Goal: Information Seeking & Learning: Find specific fact

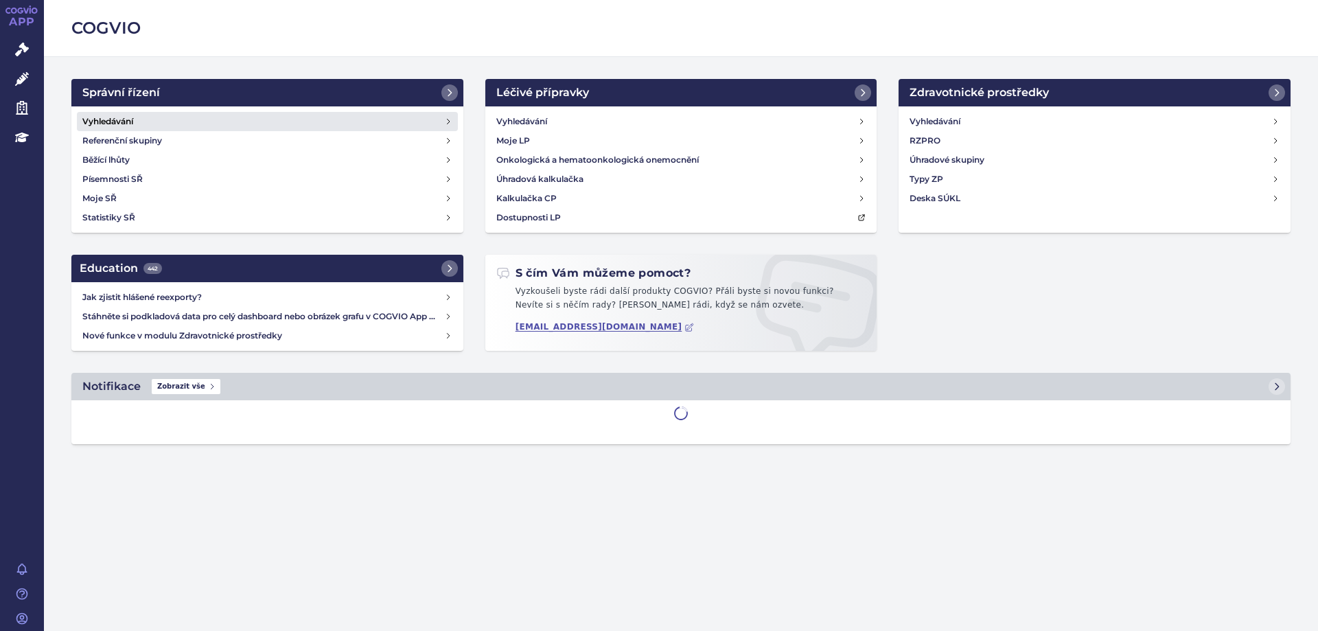
click at [112, 117] on h4 "Vyhledávání" at bounding box center [107, 122] width 51 height 14
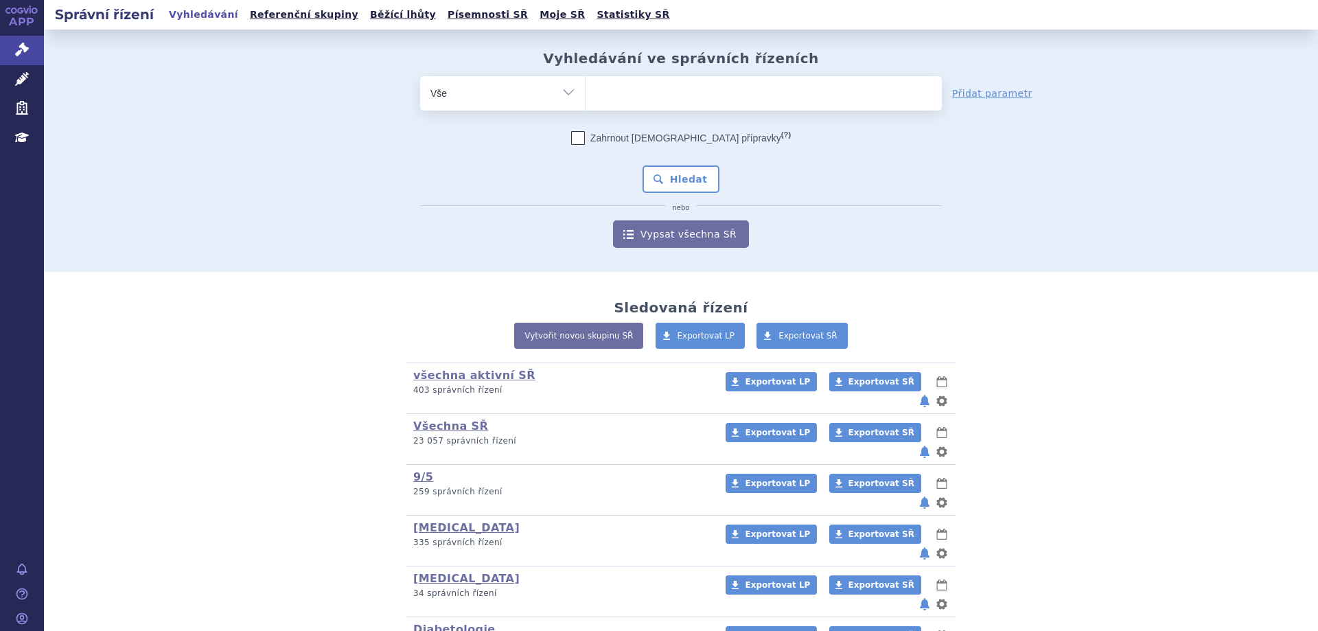
click at [681, 86] on ul at bounding box center [764, 90] width 356 height 29
click at [586, 86] on select at bounding box center [585, 93] width 1 height 34
type input "e"
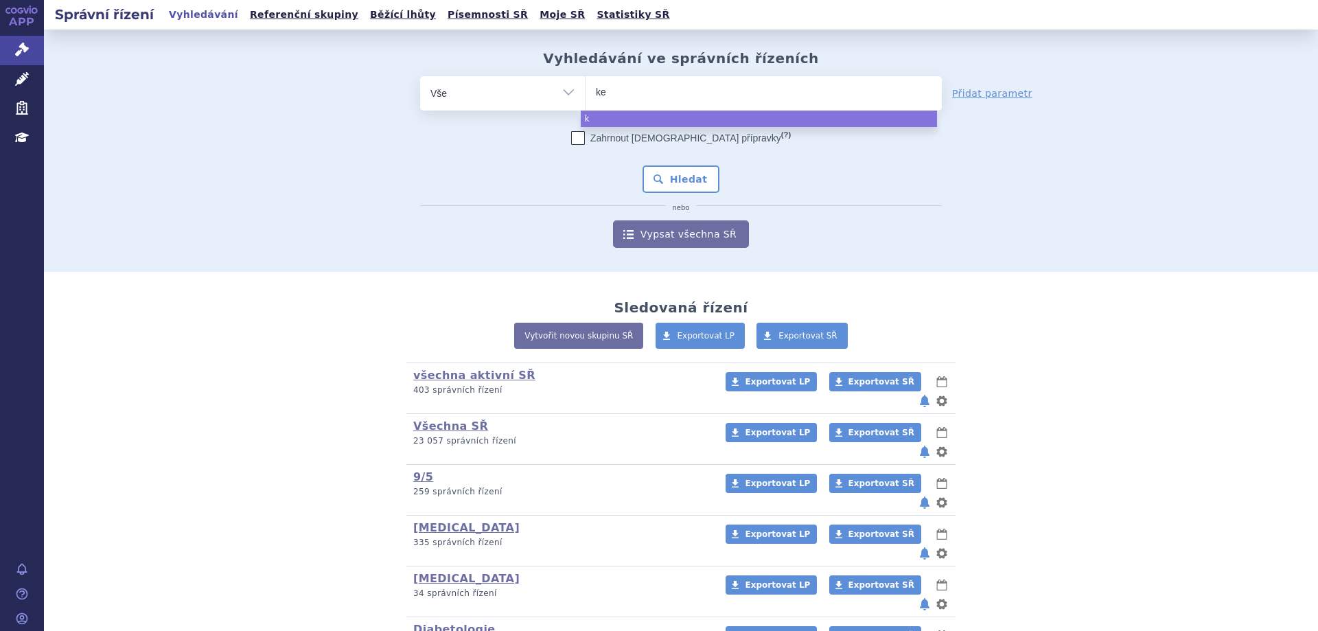
type input "key"
type input "keytru"
type input "keytruda"
select select "keytruda"
click at [682, 182] on button "Hledat" at bounding box center [682, 178] width 78 height 27
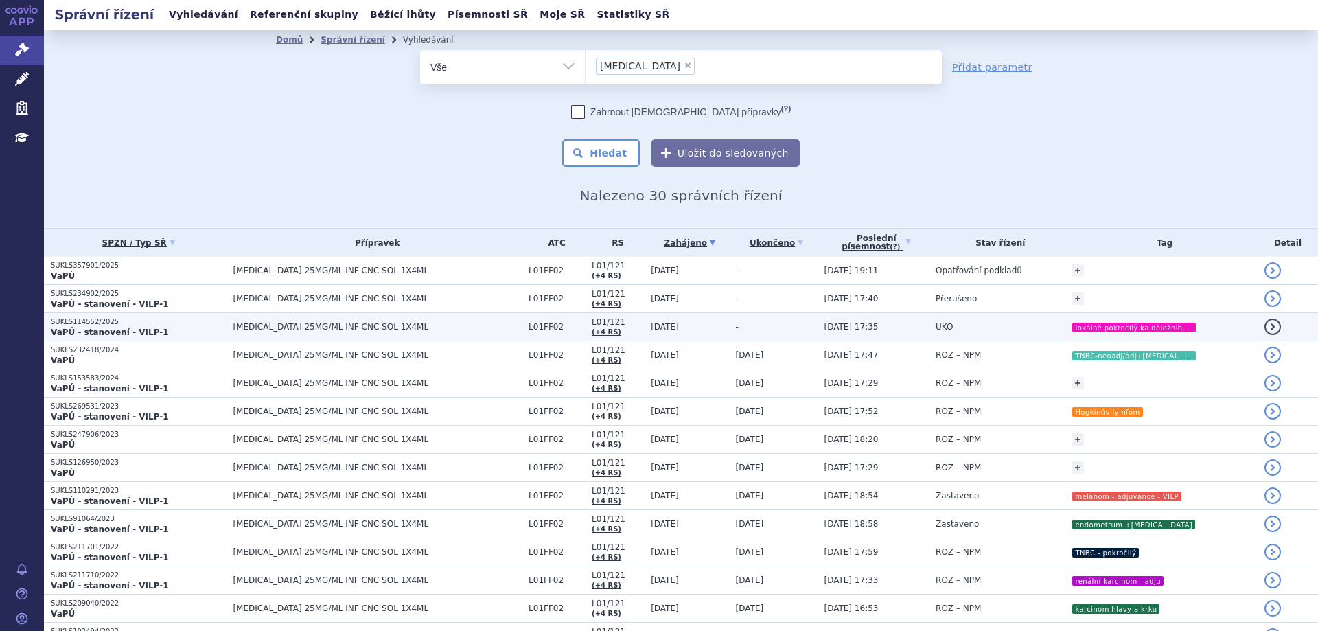
click at [119, 325] on p "SUKLS114552/2025" at bounding box center [138, 322] width 175 height 10
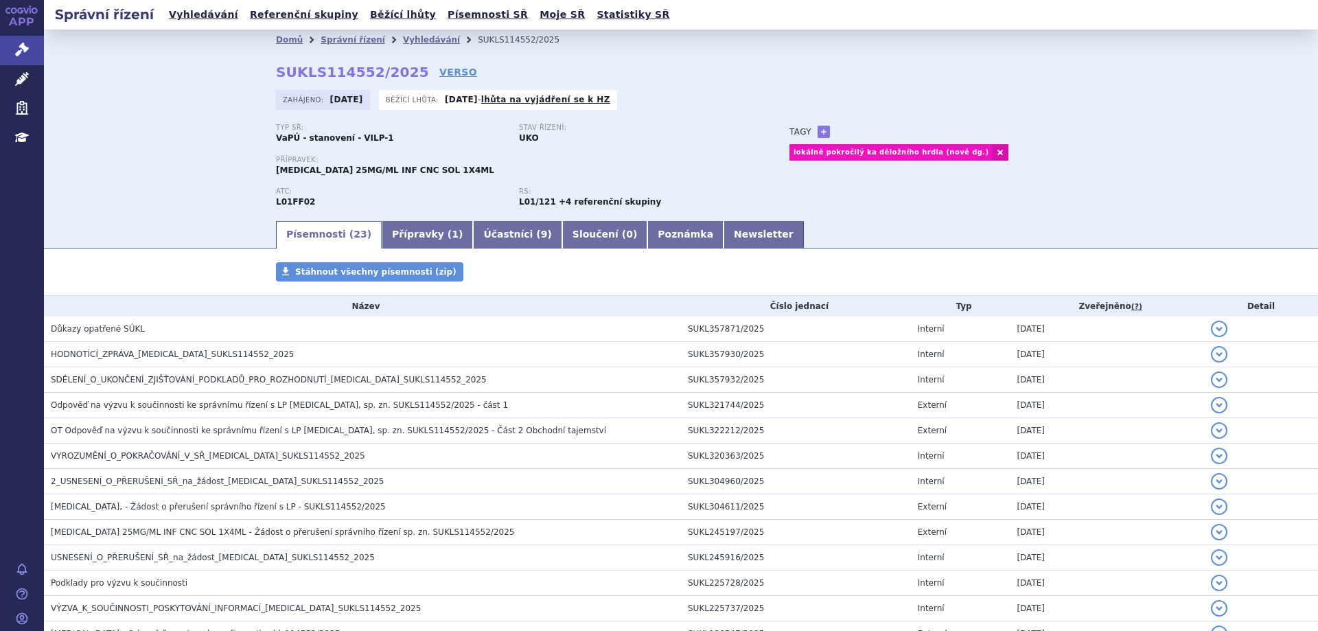
click at [152, 353] on span "HODNOTÍCÍ_ZPRÁVA_[MEDICAL_DATA]_SUKLS114552_2025" at bounding box center [173, 354] width 244 height 10
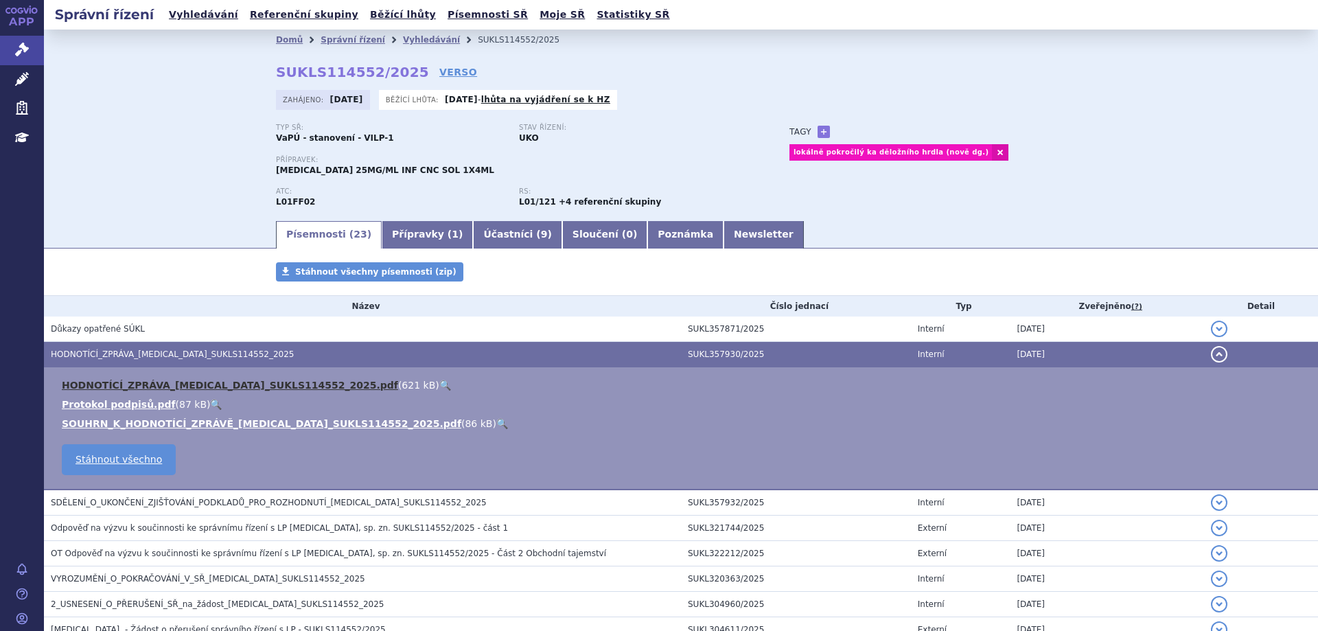
click at [209, 382] on link "HODNOTÍCÍ_ZPRÁVA_[MEDICAL_DATA]_SUKLS114552_2025.pdf" at bounding box center [230, 385] width 336 height 11
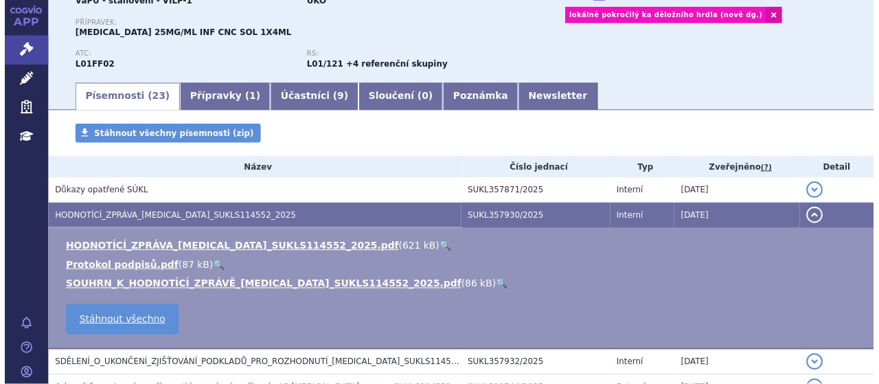
scroll to position [137, 0]
